Goal: Transaction & Acquisition: Obtain resource

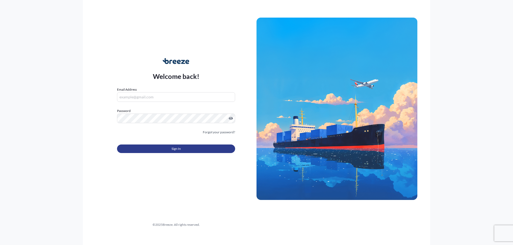
type input "[PERSON_NAME][EMAIL_ADDRESS][DOMAIN_NAME]"
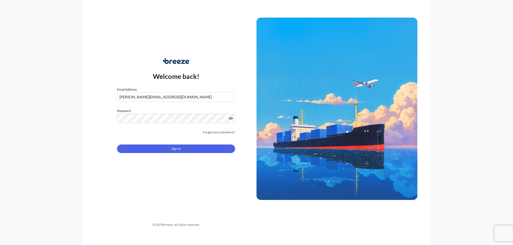
click at [170, 154] on form "Email Address [PERSON_NAME][EMAIL_ADDRESS][DOMAIN_NAME] Password Must include: …" at bounding box center [176, 123] width 118 height 73
click at [168, 153] on button "Sign In" at bounding box center [176, 149] width 118 height 9
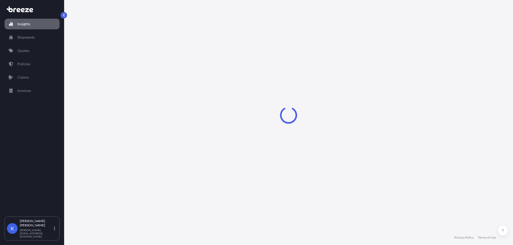
select select "2025"
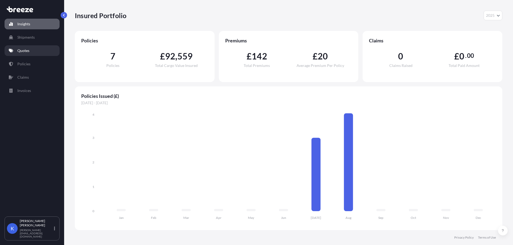
click at [33, 50] on link "Quotes" at bounding box center [32, 50] width 55 height 11
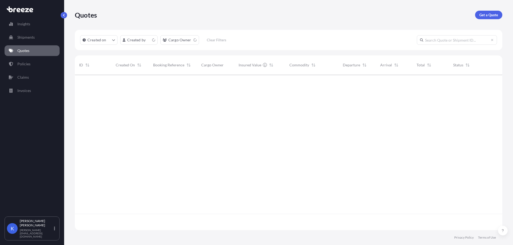
scroll to position [155, 423]
click at [485, 11] on link "Get a Quote" at bounding box center [488, 15] width 27 height 9
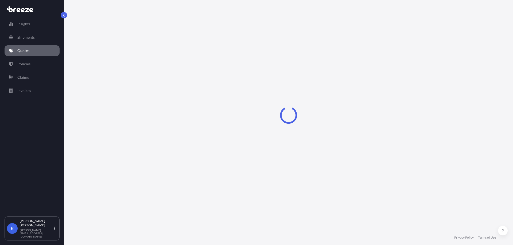
select select "Sea"
select select "1"
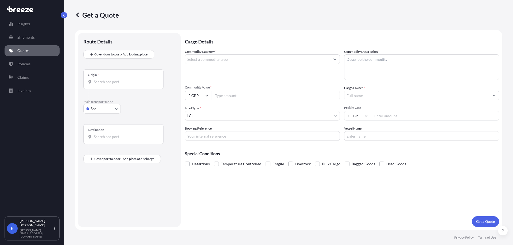
click at [220, 58] on input "Commodity Category *" at bounding box center [257, 59] width 145 height 10
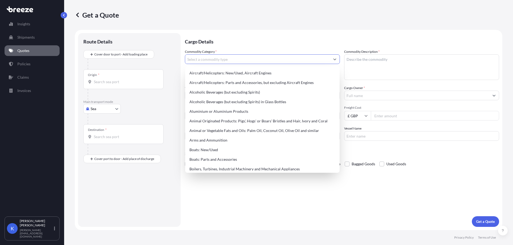
click at [391, 116] on input "Freight Cost" at bounding box center [435, 116] width 128 height 10
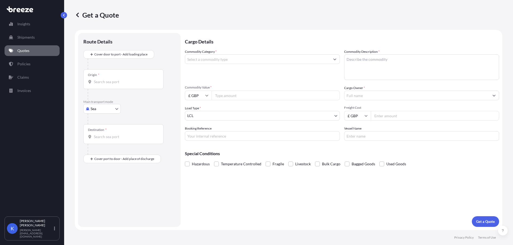
click at [248, 94] on input "Commodity Value *" at bounding box center [275, 96] width 128 height 10
paste input "4753.73"
type input "4753.73"
click at [375, 90] on div "Cargo Owner *" at bounding box center [421, 92] width 155 height 15
click at [386, 117] on input "Freight Cost" at bounding box center [435, 116] width 128 height 10
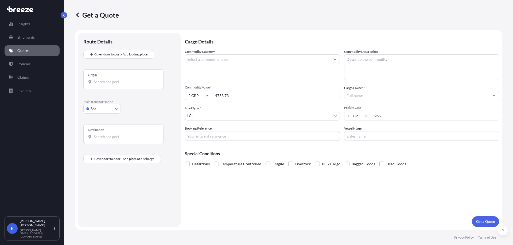
type input "965"
click at [247, 65] on div "Commodity Category *" at bounding box center [262, 64] width 155 height 31
click at [243, 62] on input "Commodity Category *" at bounding box center [257, 59] width 145 height 10
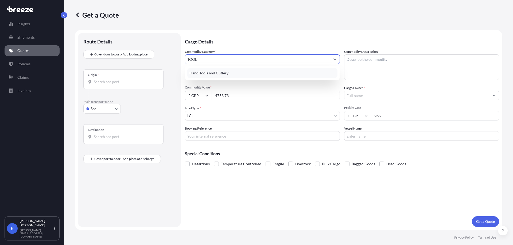
click at [197, 77] on div "Hand Tools and Cutlery" at bounding box center [262, 73] width 150 height 10
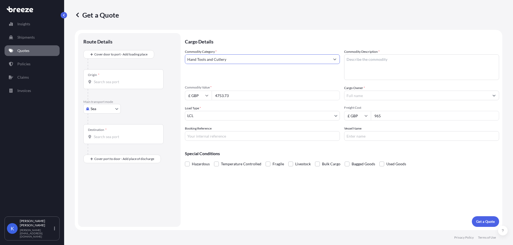
type input "Hand Tools and Cutlery"
click at [380, 71] on textarea "Commodity Description *" at bounding box center [421, 67] width 155 height 26
click at [408, 62] on textarea "Commodity Description *" at bounding box center [421, 67] width 155 height 26
paste textarea "Cutting Press for machine EF400 #34207 / Intecma 22PY0001 2x6 63x63"
type textarea "Cutting Press for machine EF400 #34207 / Intecma 22PY0001 2x6 63x63"
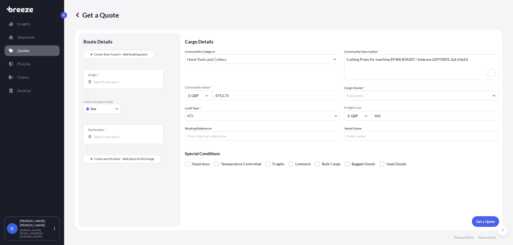
click at [380, 100] on div at bounding box center [421, 96] width 155 height 10
click at [374, 98] on input "Cargo Owner *" at bounding box center [416, 96] width 145 height 10
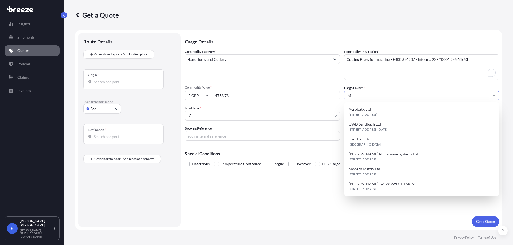
type input "IMA"
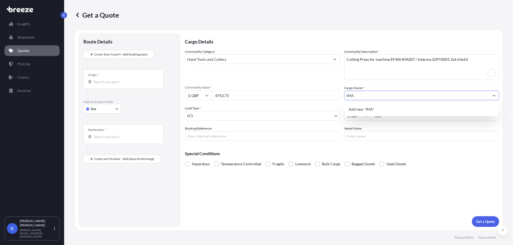
drag, startPoint x: 375, startPoint y: 98, endPoint x: 324, endPoint y: 100, distance: 50.8
click at [324, 100] on div "Commodity Category * Hand Tools and Cutlery Commodity Description * Cutting Pre…" at bounding box center [342, 95] width 314 height 92
click at [354, 112] on span "Add new "IMA"" at bounding box center [361, 109] width 26 height 5
click at [388, 94] on input "IMA" at bounding box center [416, 96] width 145 height 10
drag, startPoint x: 430, startPoint y: 94, endPoint x: 297, endPoint y: 105, distance: 133.4
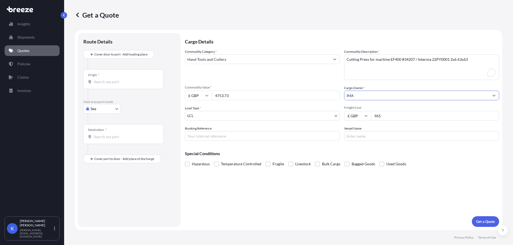
click at [298, 105] on div "Commodity Category * Hand Tools and Cutlery Commodity Description * Cutting Pre…" at bounding box center [342, 95] width 314 height 92
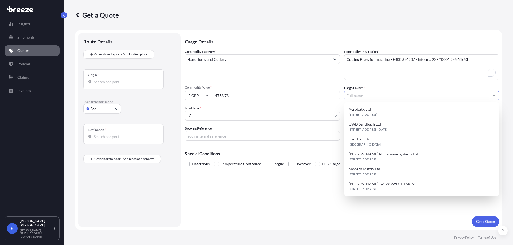
click at [398, 98] on input "Cargo Owner *" at bounding box center [416, 96] width 145 height 10
paste input "IMA DAIRY & FOOD UK LTD"
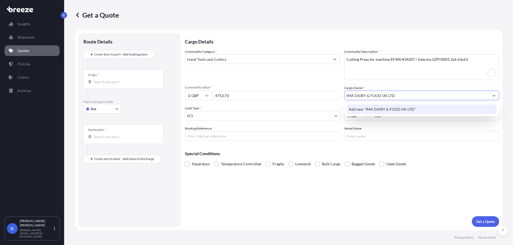
click at [468, 106] on div "Add new "IMA DAIRY & FOOD UK LTD"" at bounding box center [421, 110] width 150 height 10
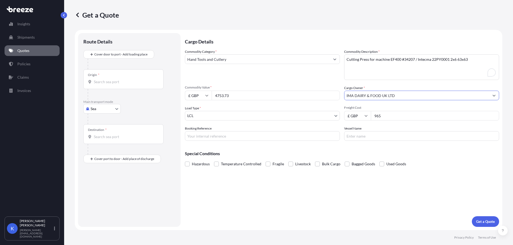
type input "IMA DAIRY & FOOD UK LTD"
click at [425, 158] on div "Special Conditions Hazardous Temperature Controlled Fragile Livestock Bulk Carg…" at bounding box center [342, 156] width 314 height 23
click at [295, 132] on input "Booking Reference" at bounding box center [262, 136] width 155 height 10
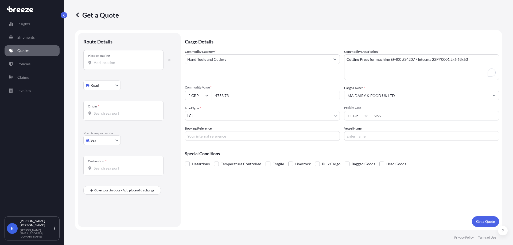
click at [116, 59] on div "Place of loading" at bounding box center [123, 60] width 80 height 20
click at [116, 60] on input "Place of loading" at bounding box center [125, 62] width 63 height 5
click at [109, 62] on input "Place of loading" at bounding box center [125, 62] width 63 height 5
paste input "TELFORD"
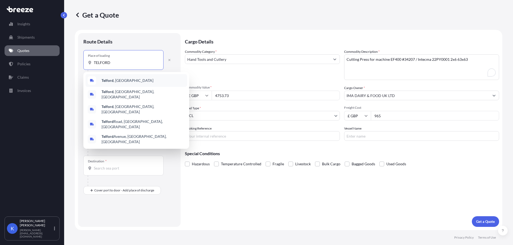
click at [131, 82] on div "[GEOGRAPHIC_DATA] , [GEOGRAPHIC_DATA]" at bounding box center [135, 80] width 101 height 13
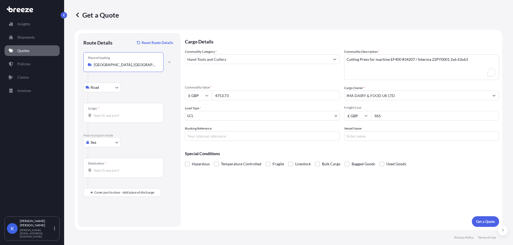
type input "[GEOGRAPHIC_DATA], [GEOGRAPHIC_DATA]"
click at [109, 113] on input "Origin *" at bounding box center [125, 115] width 63 height 5
click at [127, 154] on div at bounding box center [132, 152] width 88 height 11
click at [108, 145] on body "0 options available. Insights Shipments Quotes Policies Claims Invoices K [PERS…" at bounding box center [256, 122] width 513 height 245
click at [105, 177] on div "Road" at bounding box center [101, 176] width 33 height 10
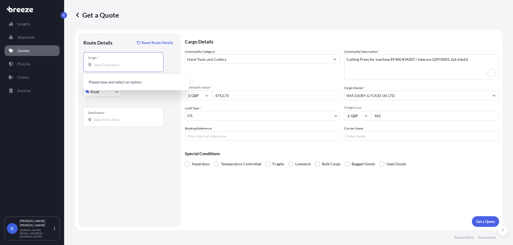
click at [121, 66] on input "Origin *" at bounding box center [125, 64] width 63 height 5
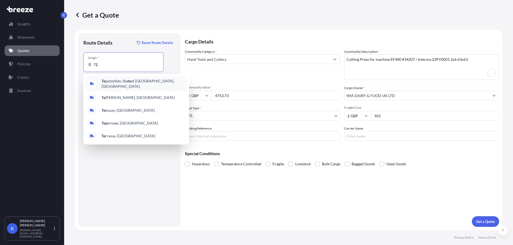
drag, startPoint x: 96, startPoint y: 68, endPoint x: 87, endPoint y: 67, distance: 9.2
click at [87, 67] on div "Origin * TE" at bounding box center [123, 62] width 80 height 20
click at [94, 67] on input "TE" at bounding box center [125, 64] width 63 height 5
paste input "TELFORD"
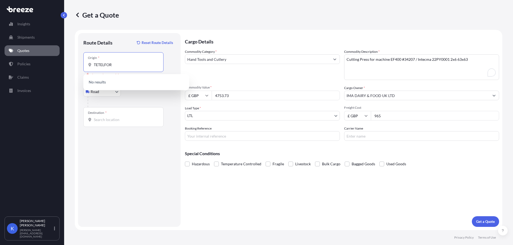
drag, startPoint x: 115, startPoint y: 67, endPoint x: 65, endPoint y: 68, distance: 50.2
click at [65, 68] on div "Get a Quote Route Details Reset Route Details Place of loading Road Road Rail O…" at bounding box center [288, 115] width 449 height 230
paste input "LFORD"
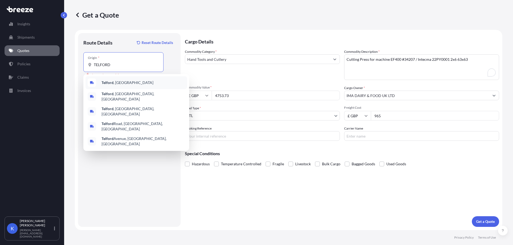
click at [125, 82] on div "[GEOGRAPHIC_DATA] , [GEOGRAPHIC_DATA]" at bounding box center [135, 82] width 101 height 13
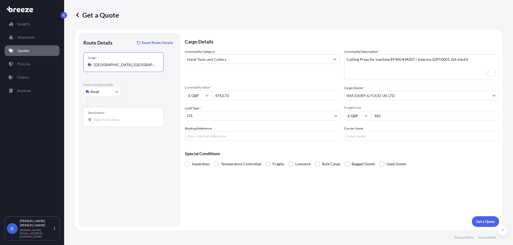
type input "[GEOGRAPHIC_DATA], [GEOGRAPHIC_DATA]"
click at [108, 119] on input "Destination *" at bounding box center [125, 119] width 63 height 5
click at [105, 117] on input "Destination * Please select a destination" at bounding box center [125, 119] width 63 height 5
paste input "FALAISE"
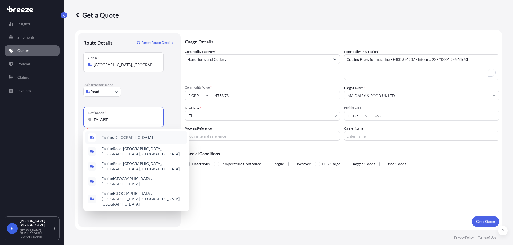
click at [133, 140] on div "Falaise , [GEOGRAPHIC_DATA]" at bounding box center [135, 137] width 101 height 13
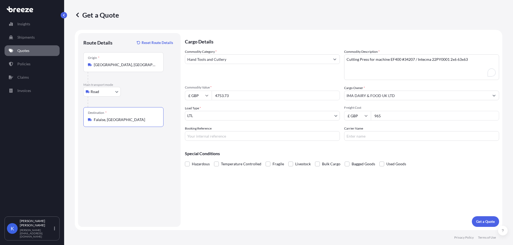
type input "Falaise, [GEOGRAPHIC_DATA]"
click at [485, 221] on p "Get a Quote" at bounding box center [485, 221] width 19 height 5
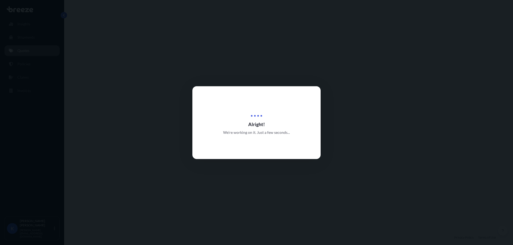
select select "Road"
select select "1"
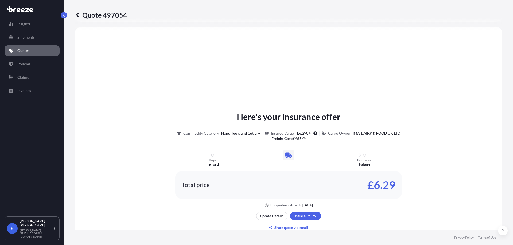
scroll to position [161, 0]
click at [274, 216] on p "Update Details" at bounding box center [271, 215] width 23 height 5
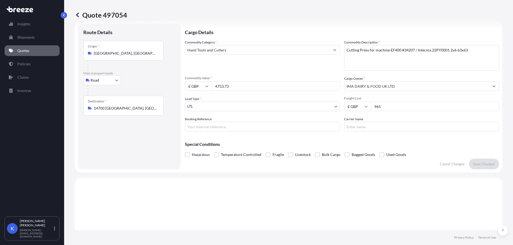
scroll to position [9, 0]
drag, startPoint x: 201, startPoint y: 89, endPoint x: 183, endPoint y: 91, distance: 18.8
click at [183, 91] on form "Route Details Place of loading Road Road Rail Origin * [GEOGRAPHIC_DATA], [GEOG…" at bounding box center [288, 97] width 427 height 152
paste input "321.57"
type input "4321.57"
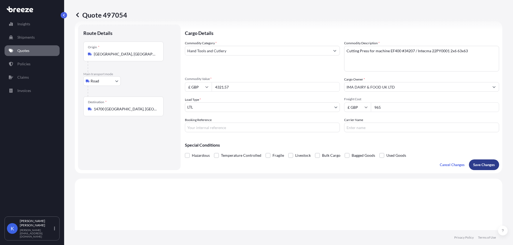
click at [477, 165] on p "Save Changes" at bounding box center [484, 164] width 22 height 5
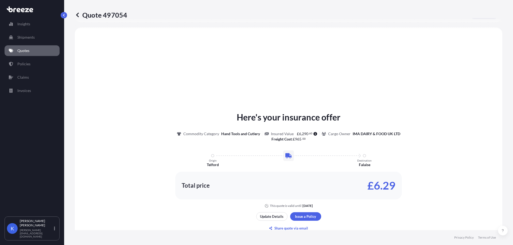
scroll to position [161, 0]
select select "Road"
select select "1"
